Goal: Task Accomplishment & Management: Manage account settings

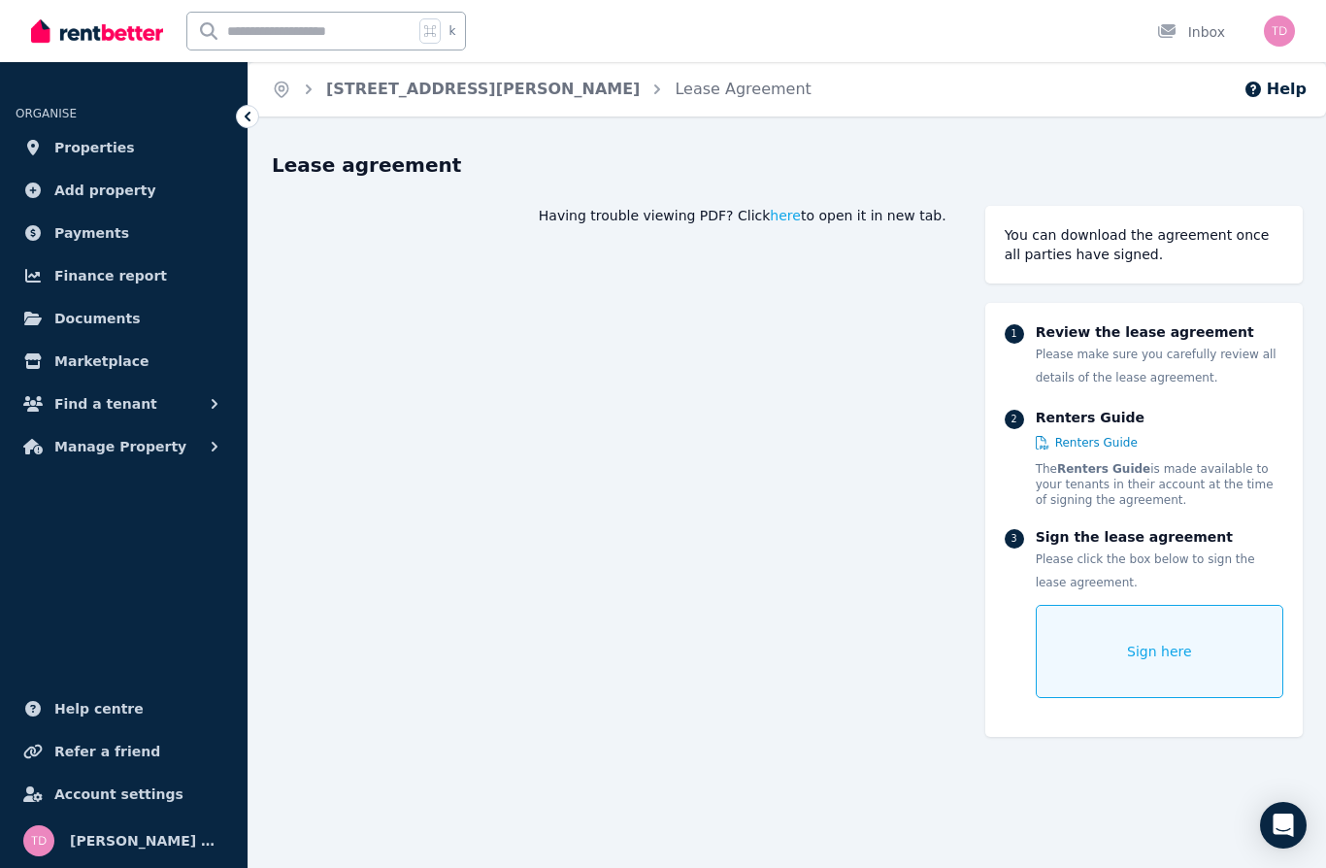
click at [1148, 665] on div "Sign here" at bounding box center [1160, 651] width 248 height 93
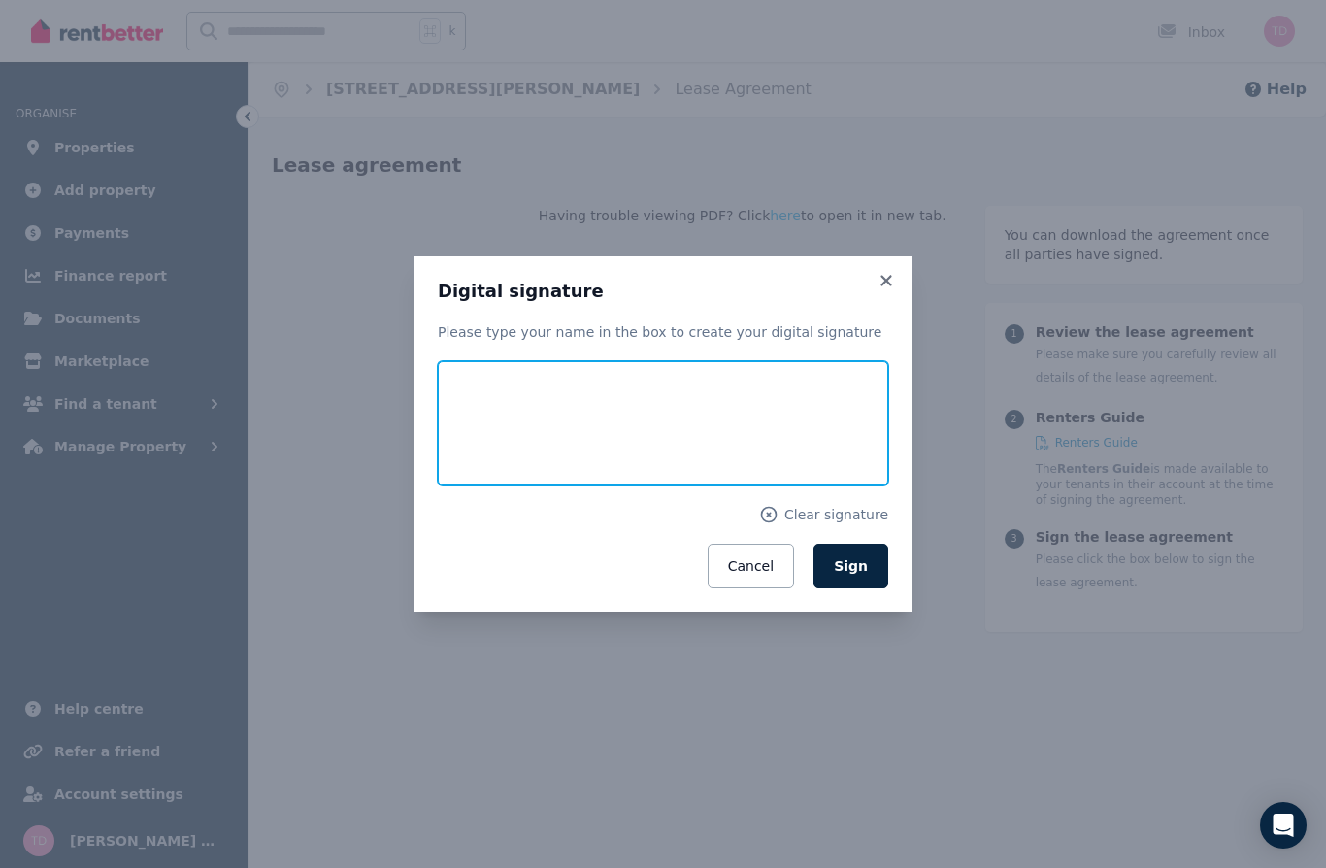
click at [505, 429] on input "text" at bounding box center [663, 423] width 450 height 124
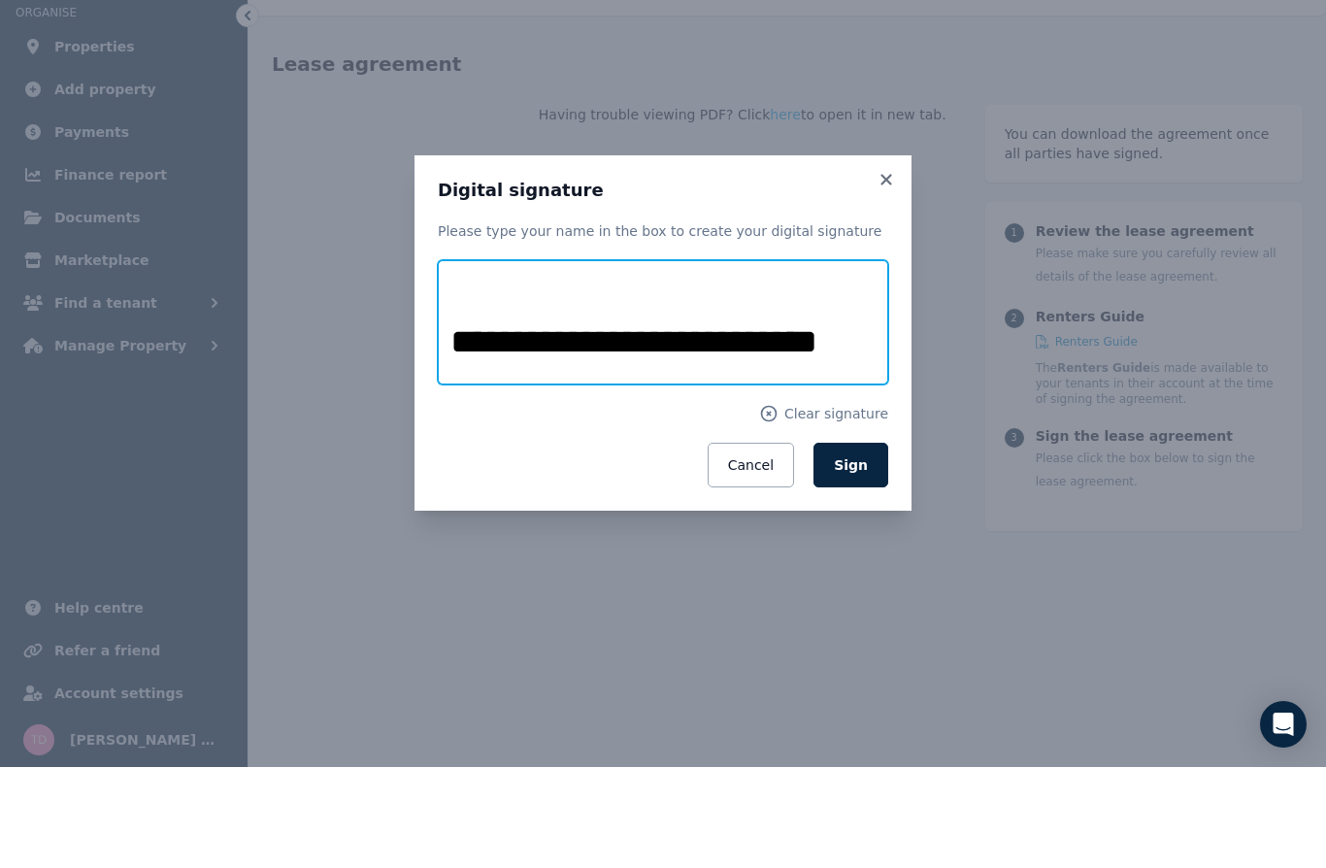
scroll to position [101, 0]
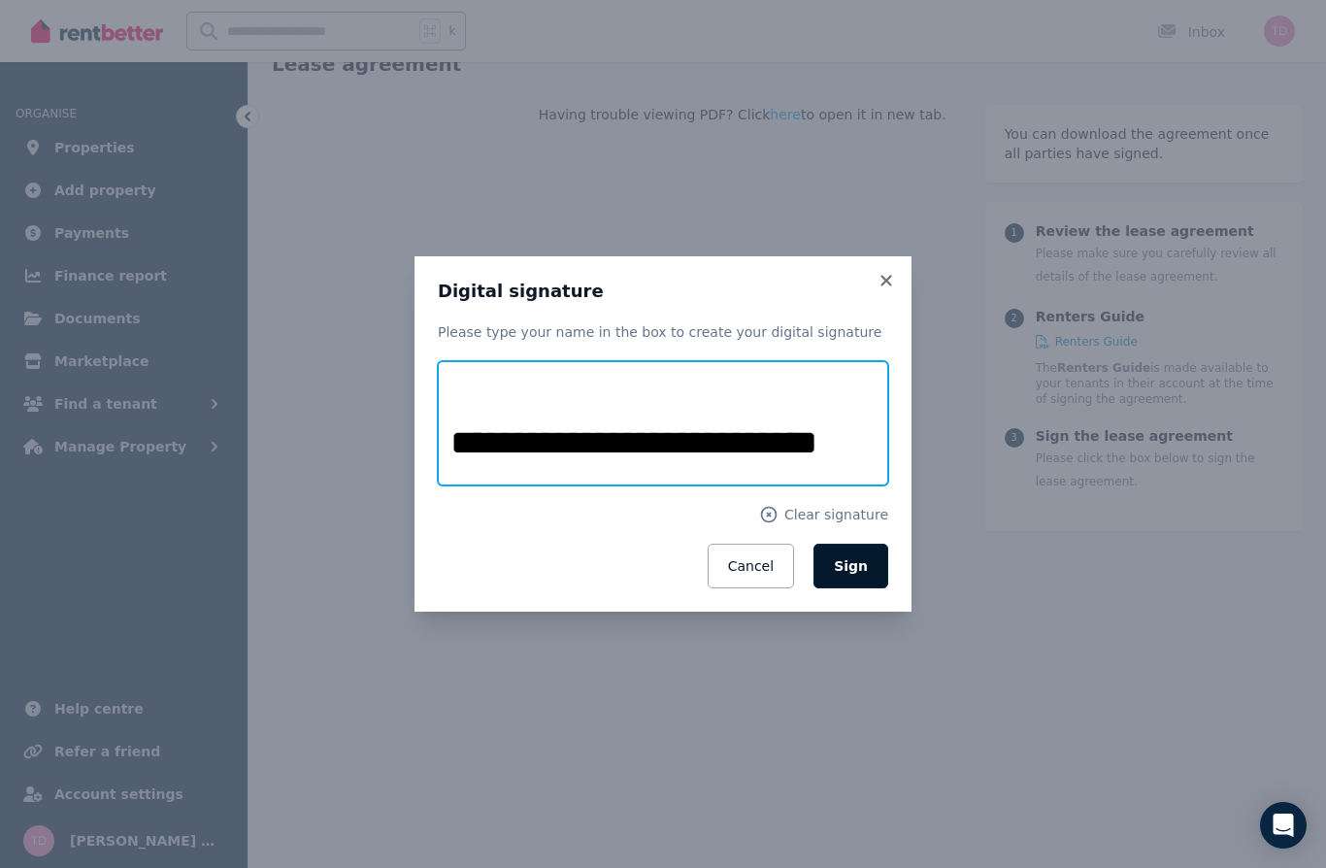
type input "**********"
click at [859, 574] on span "Sign" at bounding box center [851, 566] width 34 height 16
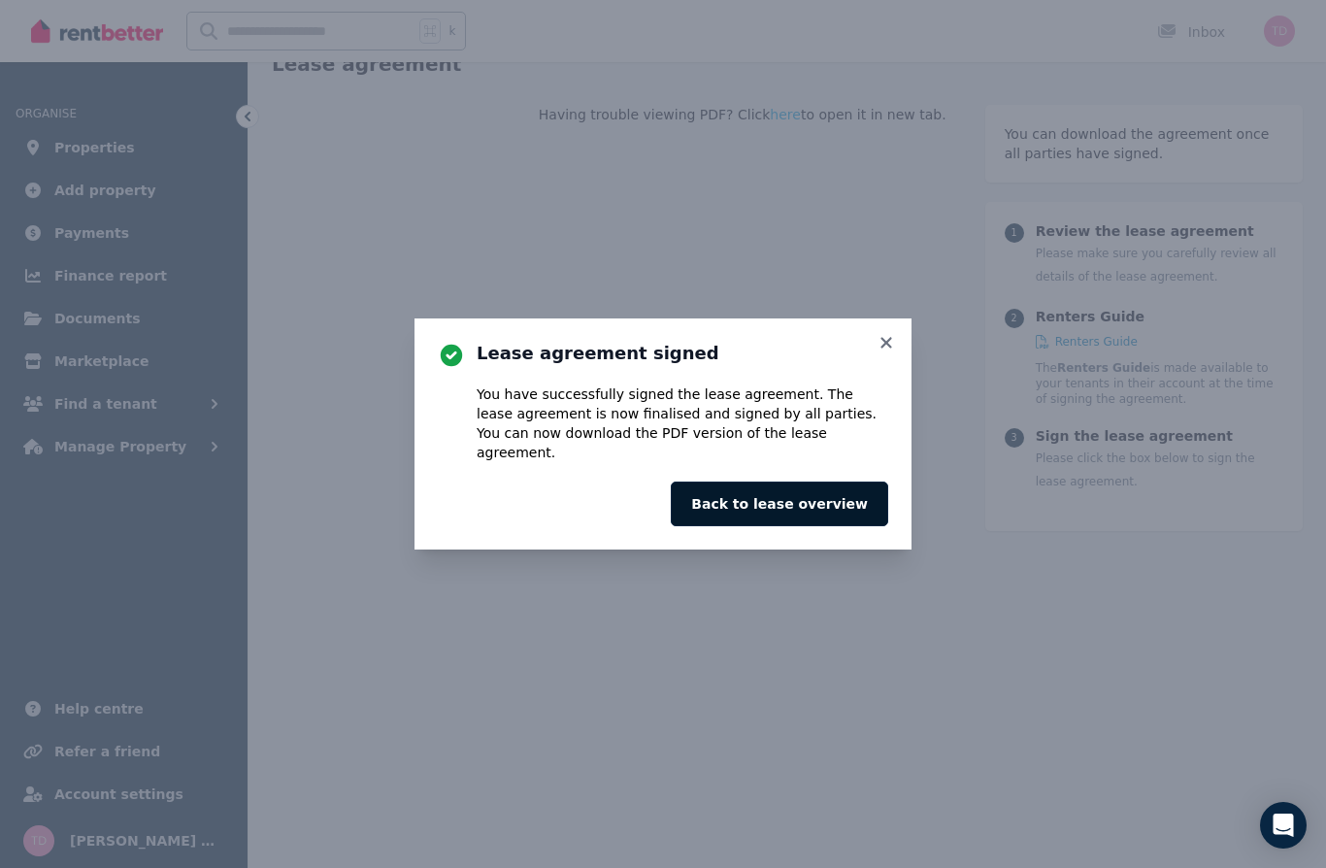
click at [844, 498] on button "Back to lease overview" at bounding box center [779, 503] width 217 height 45
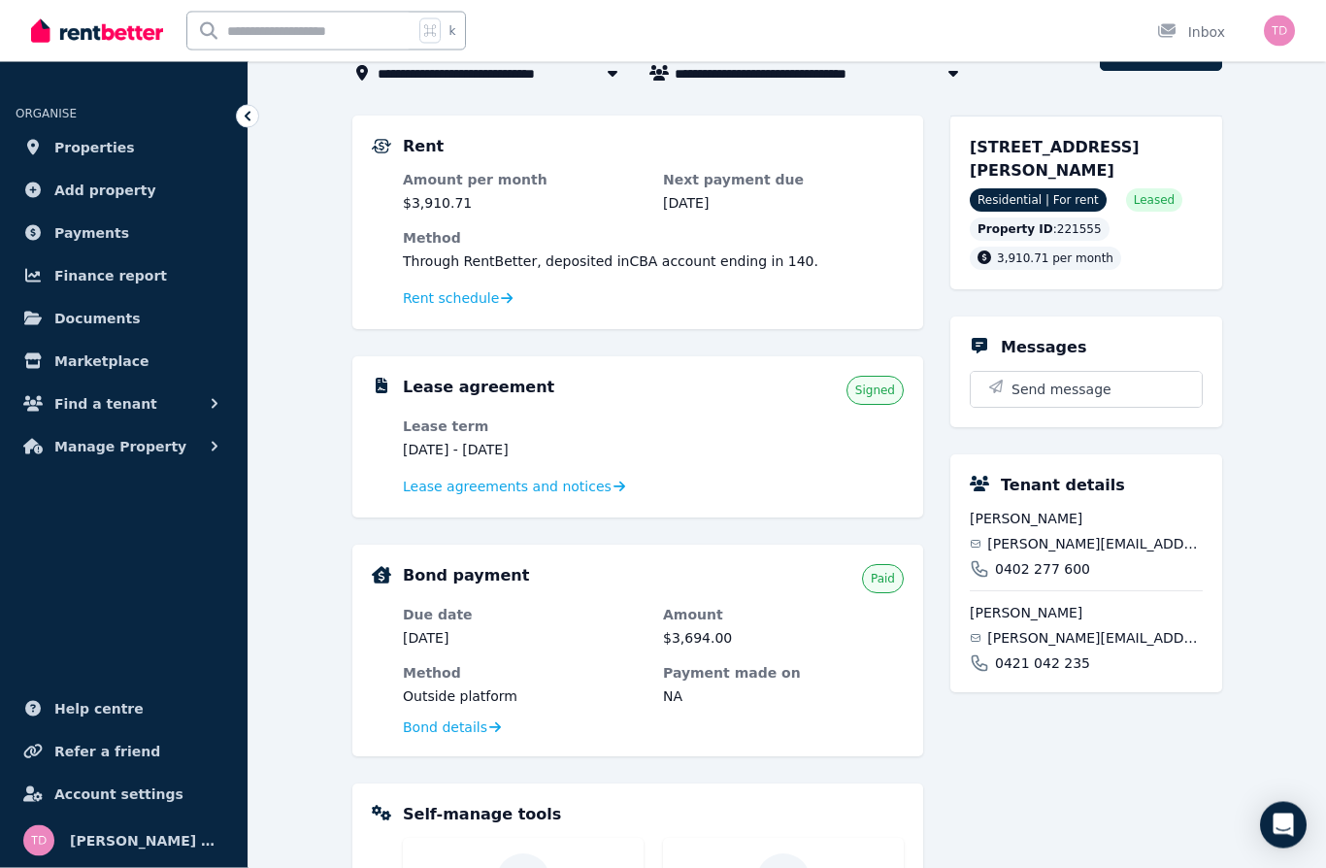
scroll to position [135, 0]
click at [594, 492] on link "Lease agreements and notices" at bounding box center [514, 486] width 222 height 19
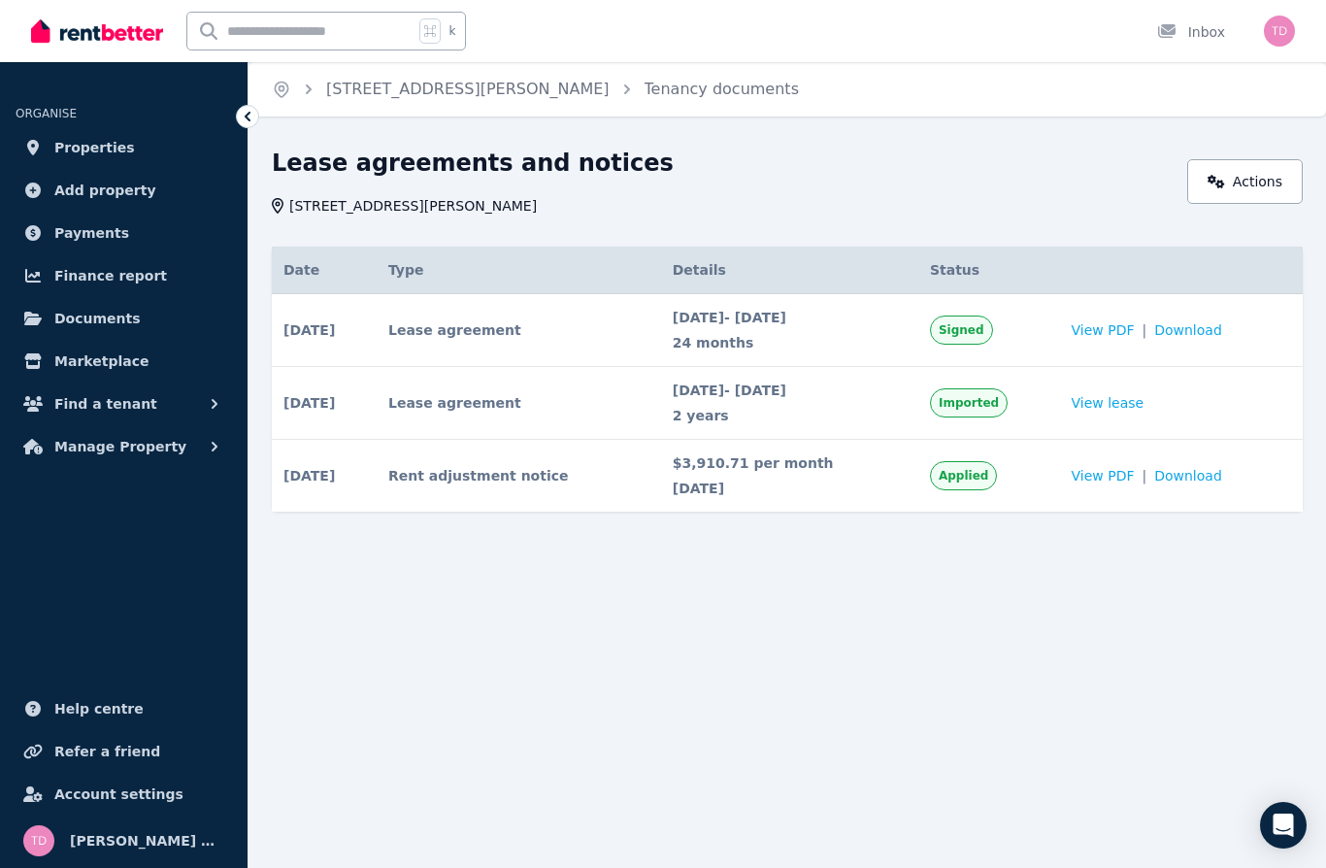
click at [1095, 326] on span "View PDF" at bounding box center [1103, 329] width 63 height 19
click at [1277, 31] on img "button" at bounding box center [1279, 31] width 31 height 31
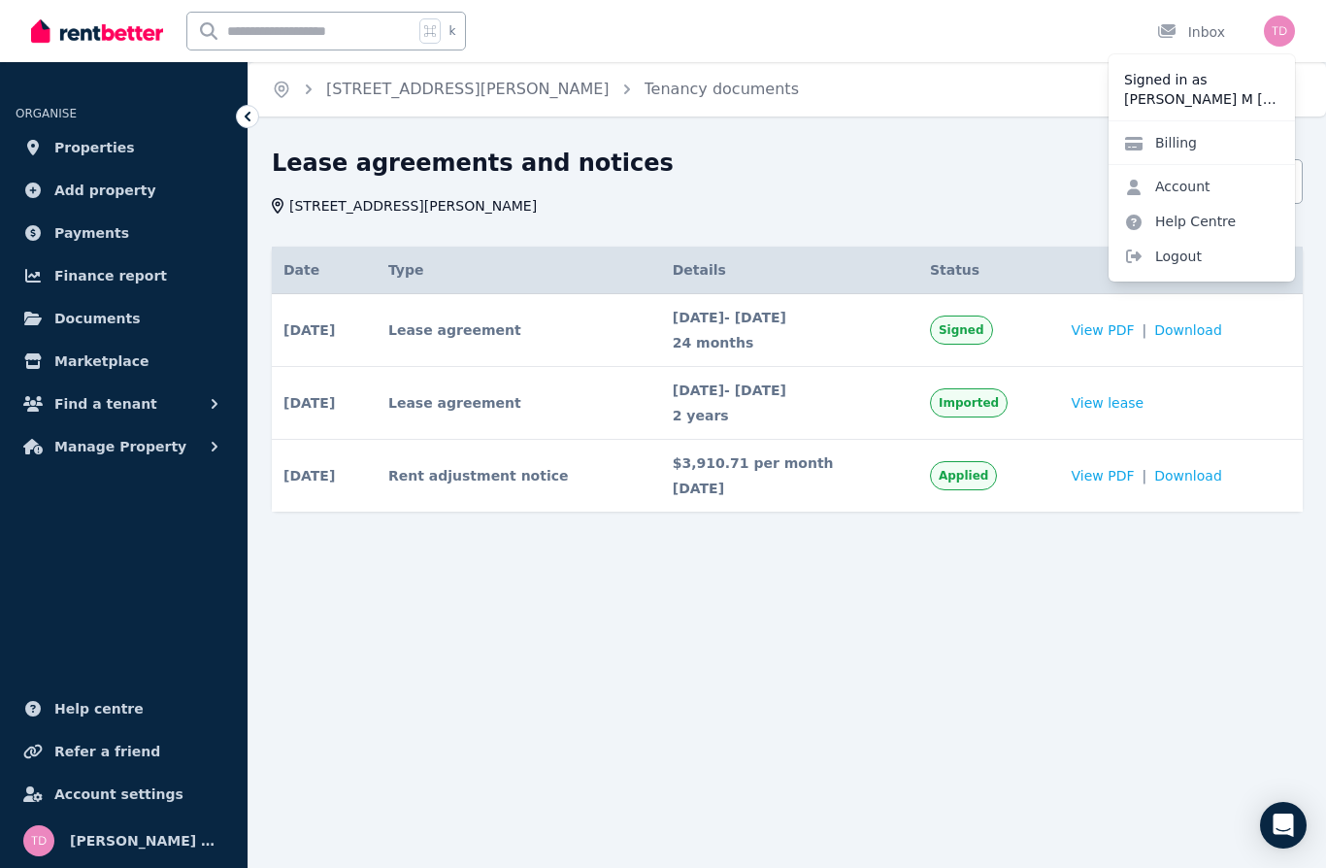
click at [1262, 274] on div "Account Help Centre Logout" at bounding box center [1202, 221] width 186 height 114
click at [1237, 255] on span "Logout" at bounding box center [1202, 256] width 186 height 35
